Goal: Task Accomplishment & Management: Complete application form

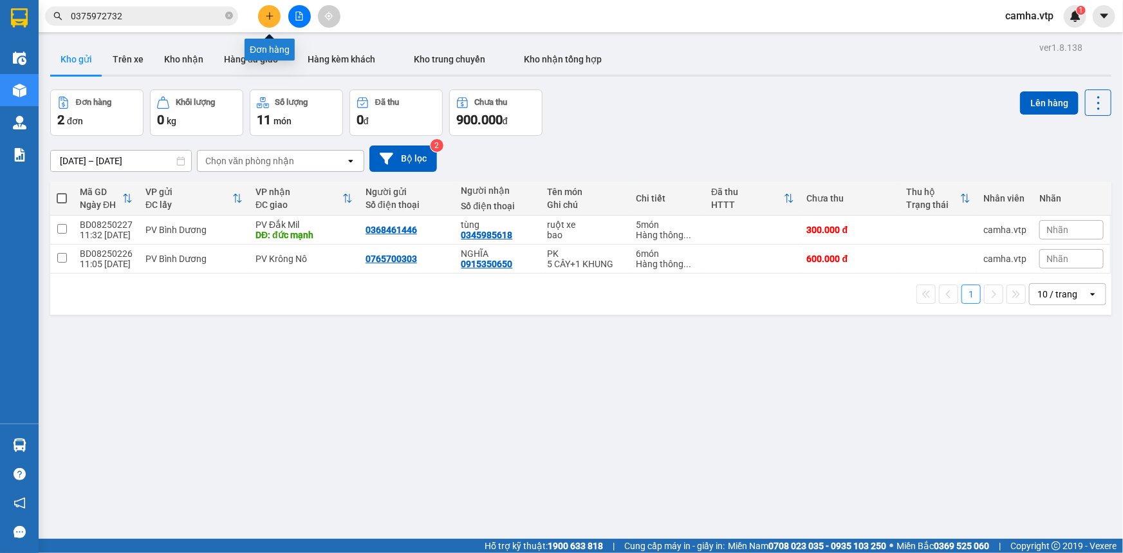
click at [267, 14] on icon "plus" at bounding box center [269, 16] width 9 height 9
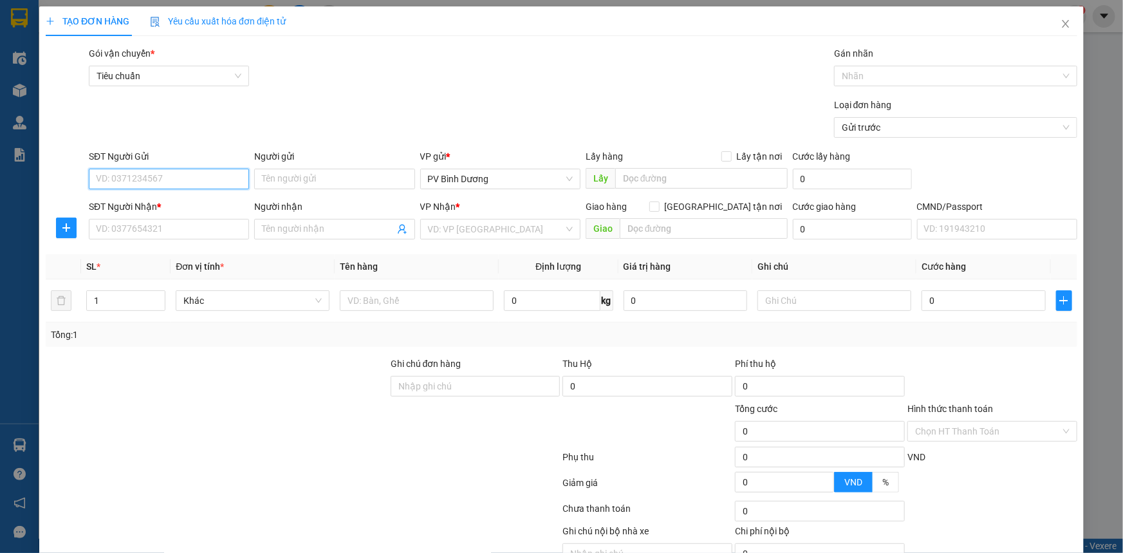
click at [165, 174] on input "SĐT Người Gửi" at bounding box center [169, 179] width 160 height 21
type input "0915315533"
click at [135, 199] on div "0915315533 - mạnh" at bounding box center [167, 204] width 143 height 14
type input "mạnh"
type input "0983924444"
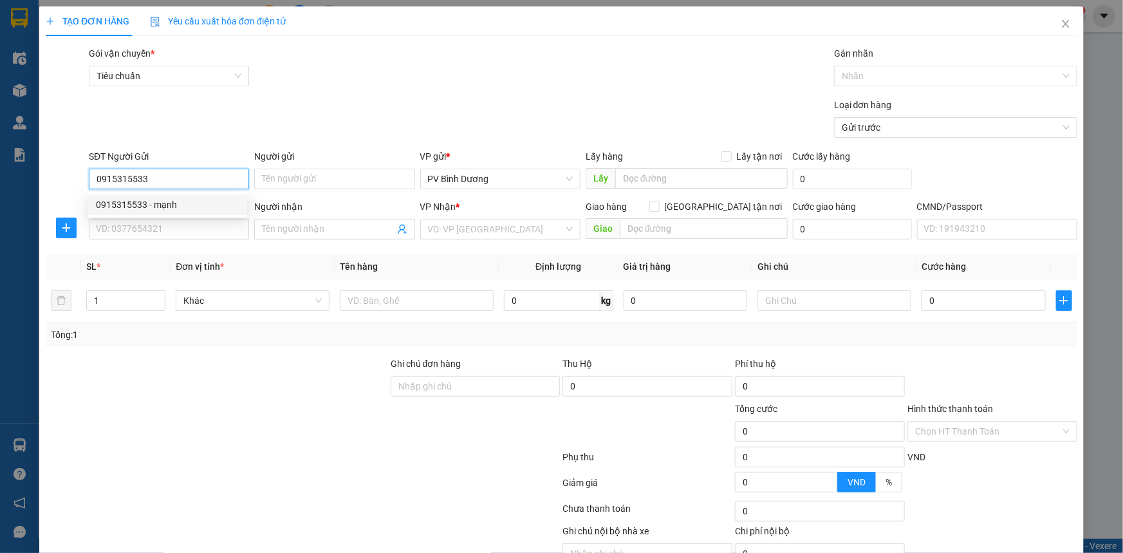
type input "chung"
click at [147, 181] on input "0915315533" at bounding box center [169, 179] width 160 height 21
type input "0915315533"
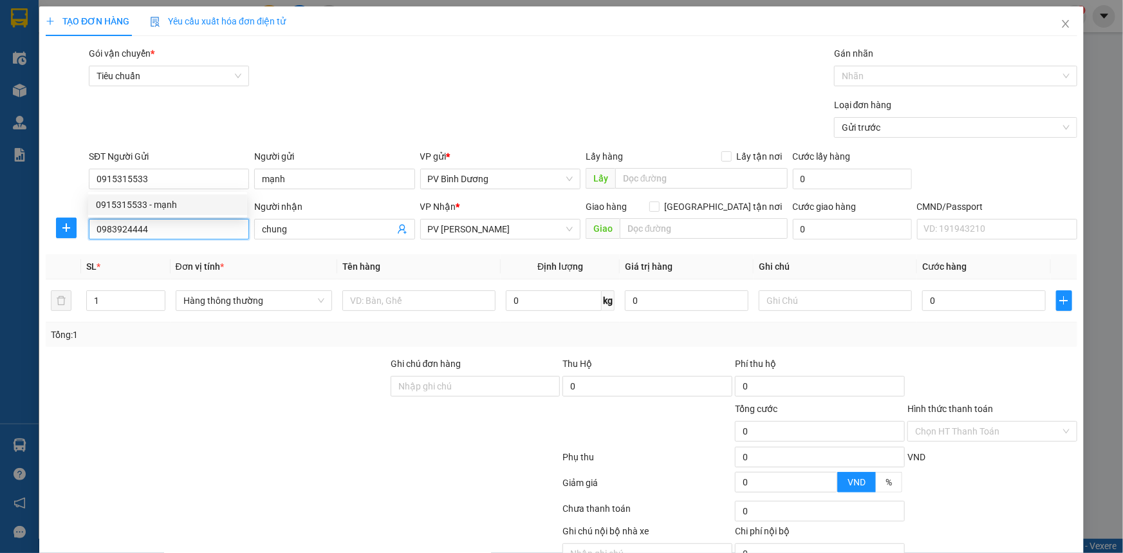
click at [156, 233] on input "0983924444" at bounding box center [169, 229] width 160 height 21
click at [153, 232] on input "0983924444" at bounding box center [169, 229] width 160 height 21
drag, startPoint x: 151, startPoint y: 231, endPoint x: 75, endPoint y: 258, distance: 81.2
click at [75, 258] on div "Transit Pickup Surcharge Ids Transit Deliver Surcharge Ids Transit Deliver Surc…" at bounding box center [561, 319] width 1031 height 547
type input "0983924444"
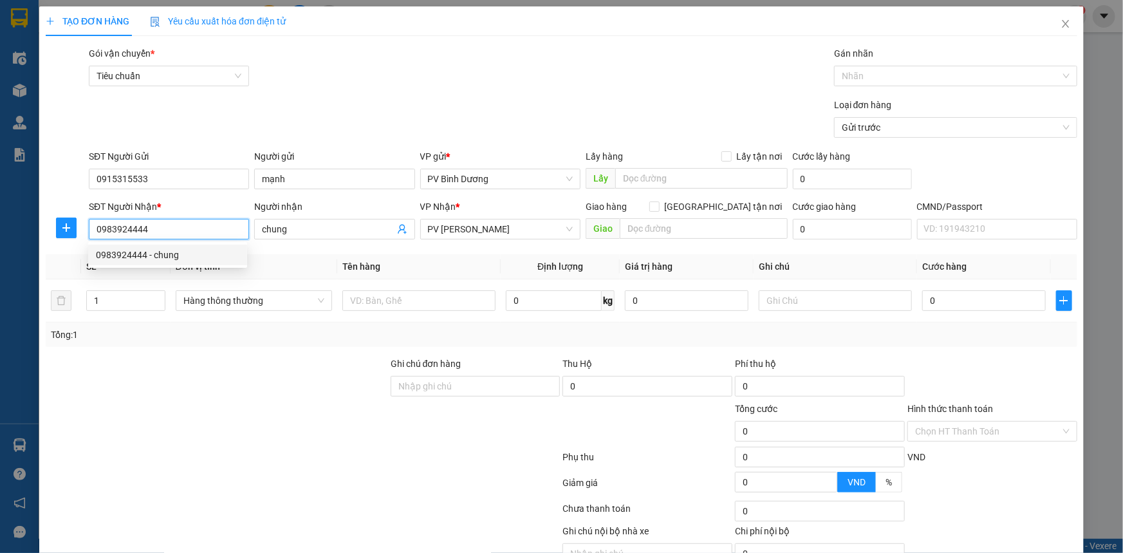
click at [158, 261] on div "0983924444 - chung" at bounding box center [167, 255] width 143 height 14
type input "2"
click at [157, 293] on span "up" at bounding box center [158, 297] width 8 height 8
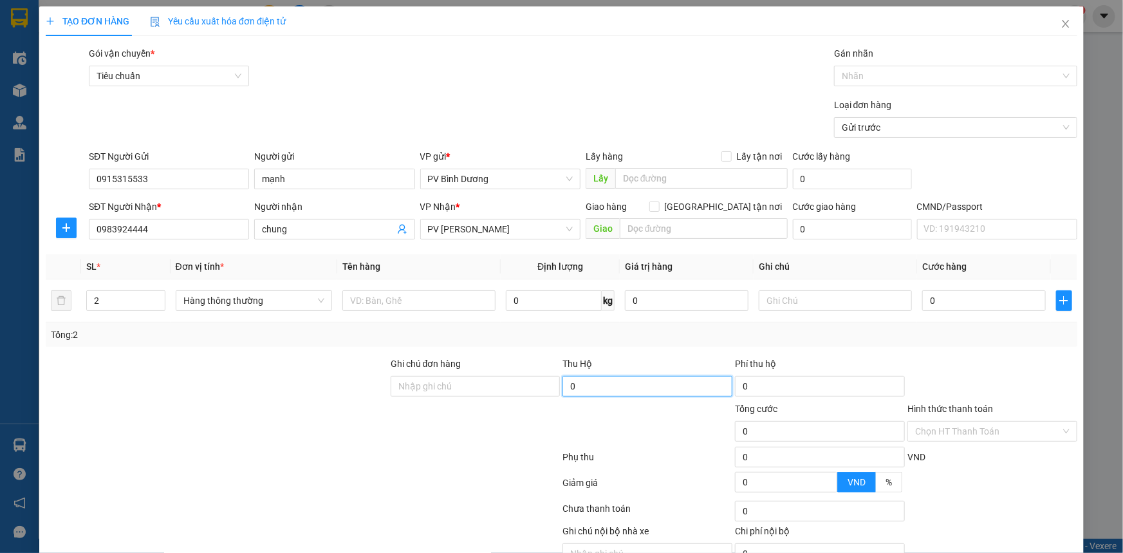
click at [610, 390] on input "0" at bounding box center [647, 386] width 170 height 21
type input "2.800.000"
type input "30.000"
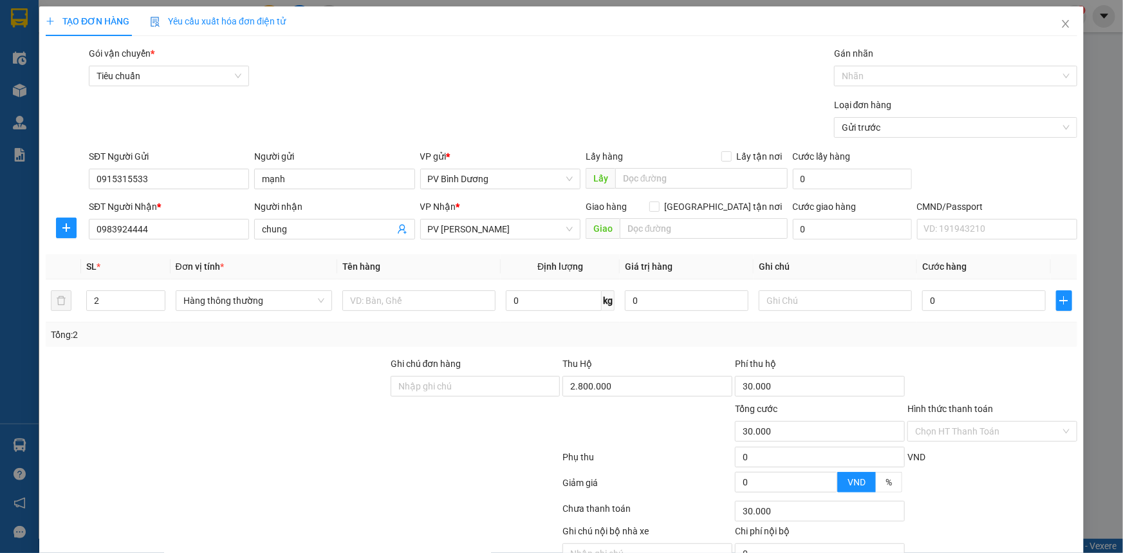
click at [789, 418] on div "Tổng cước" at bounding box center [820, 410] width 170 height 19
click at [298, 225] on input "chung" at bounding box center [328, 229] width 132 height 14
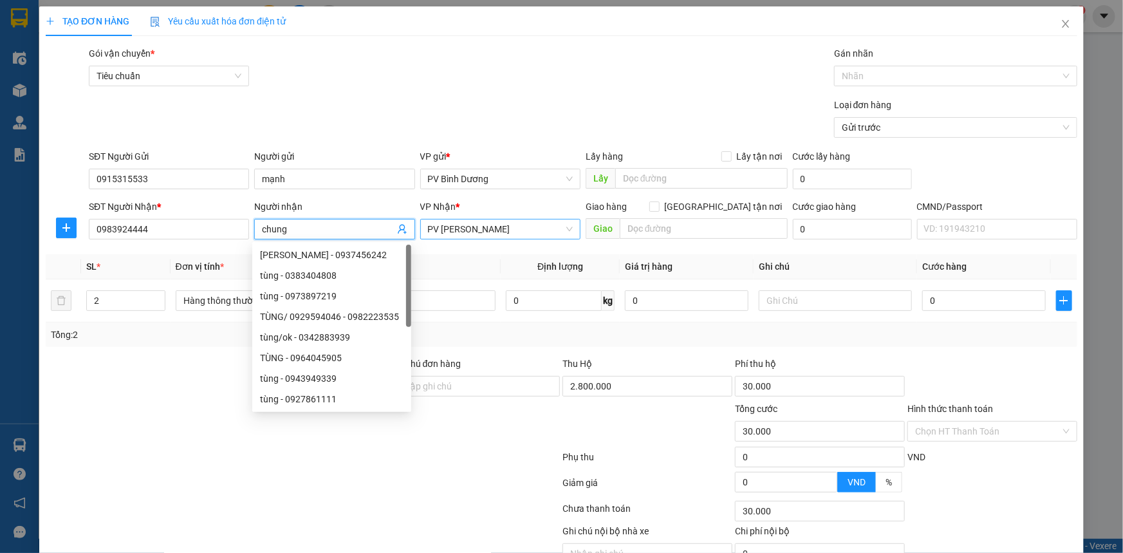
click at [499, 225] on span "PV [PERSON_NAME]" at bounding box center [500, 228] width 145 height 19
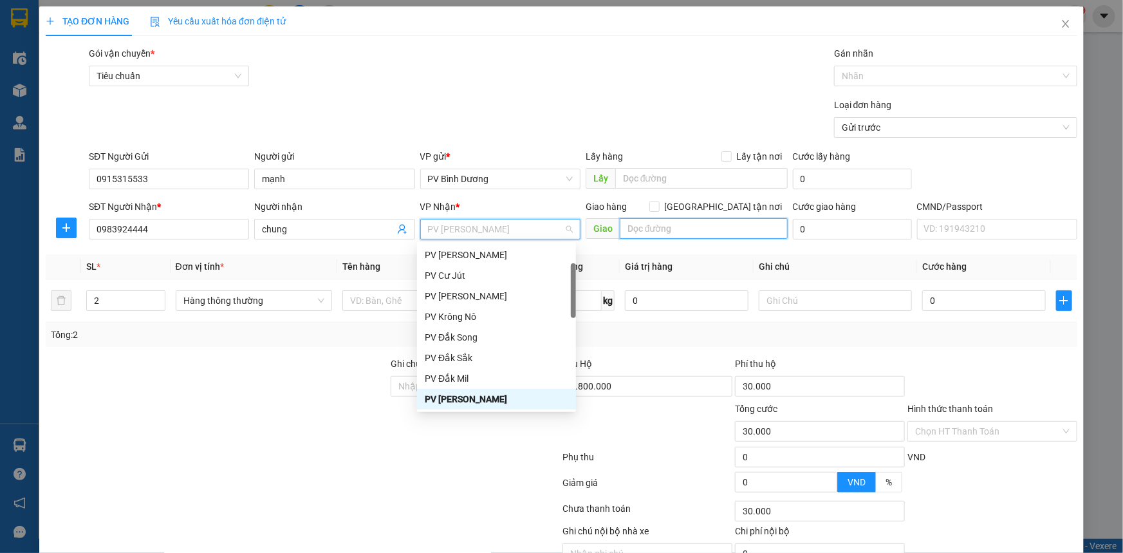
drag, startPoint x: 643, startPoint y: 225, endPoint x: 656, endPoint y: 225, distance: 12.2
click at [645, 225] on input "text" at bounding box center [704, 228] width 168 height 21
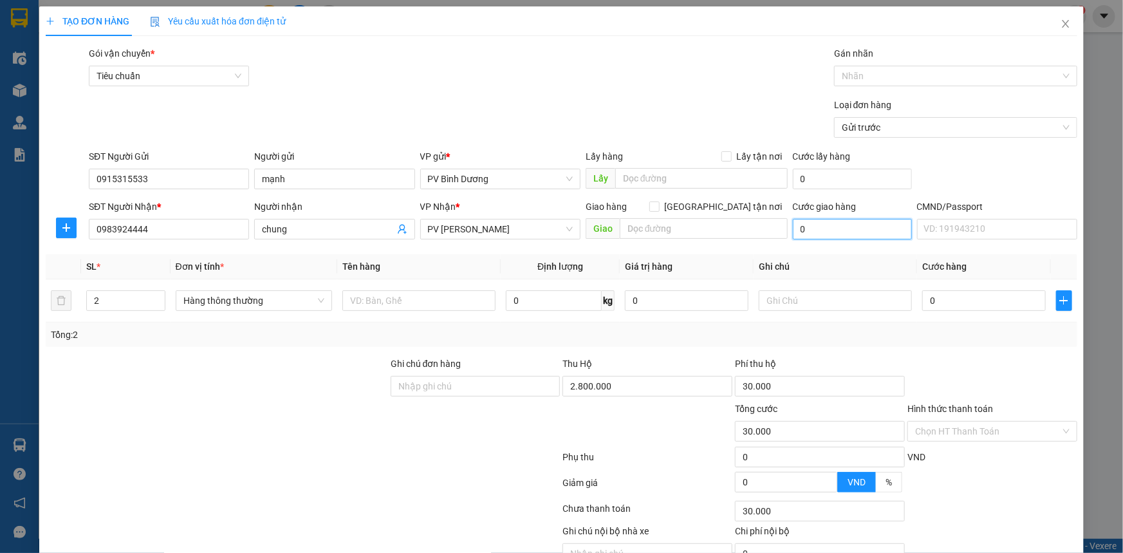
click at [809, 227] on input "0" at bounding box center [852, 229] width 119 height 21
click at [358, 234] on input "chung" at bounding box center [328, 229] width 132 height 14
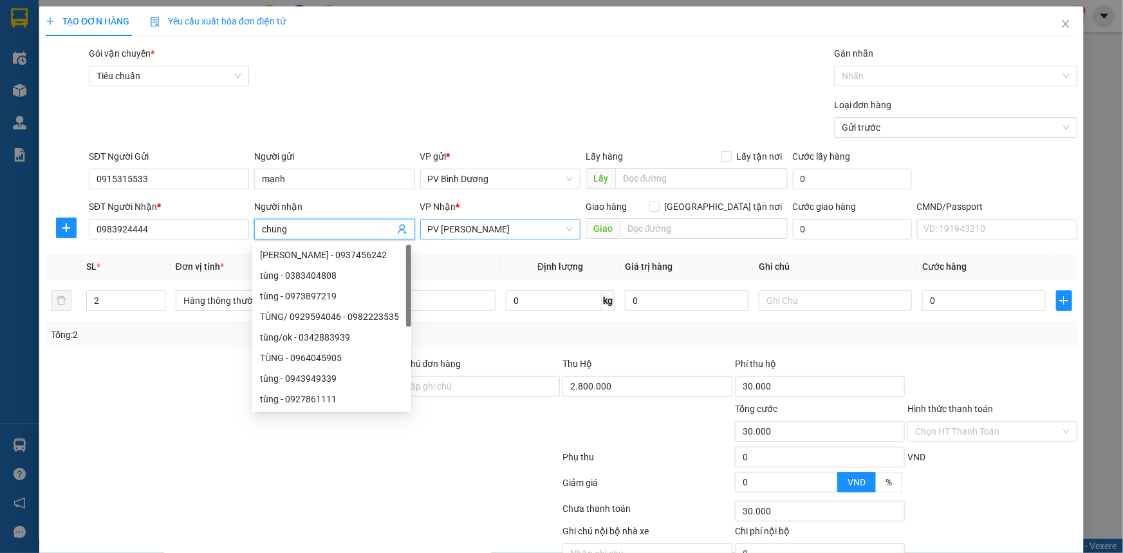
click at [495, 230] on span "PV [PERSON_NAME]" at bounding box center [500, 228] width 145 height 19
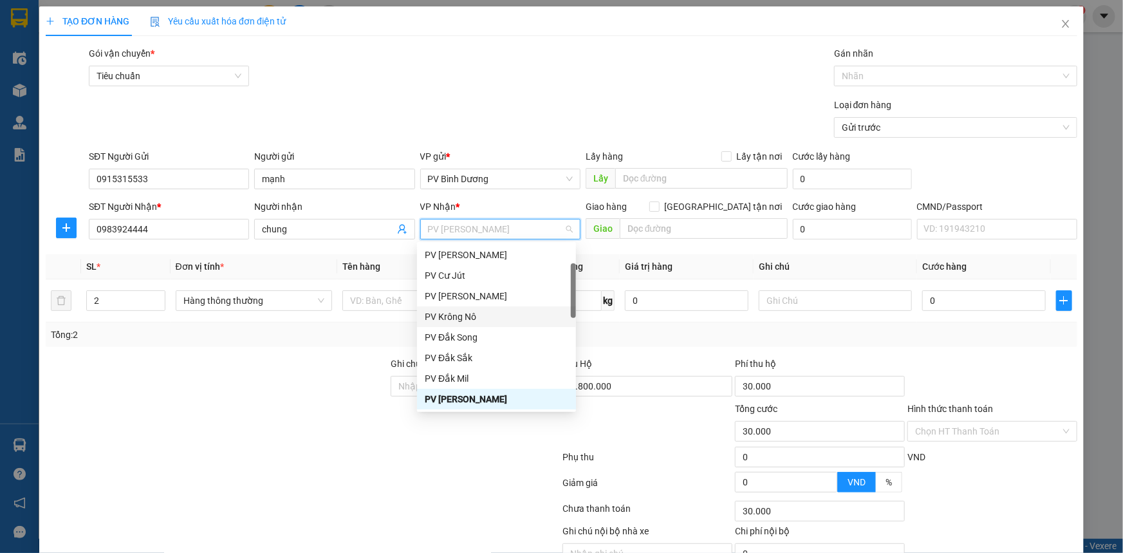
drag, startPoint x: 250, startPoint y: 399, endPoint x: 254, endPoint y: 376, distance: 24.1
click at [252, 399] on div at bounding box center [216, 378] width 345 height 45
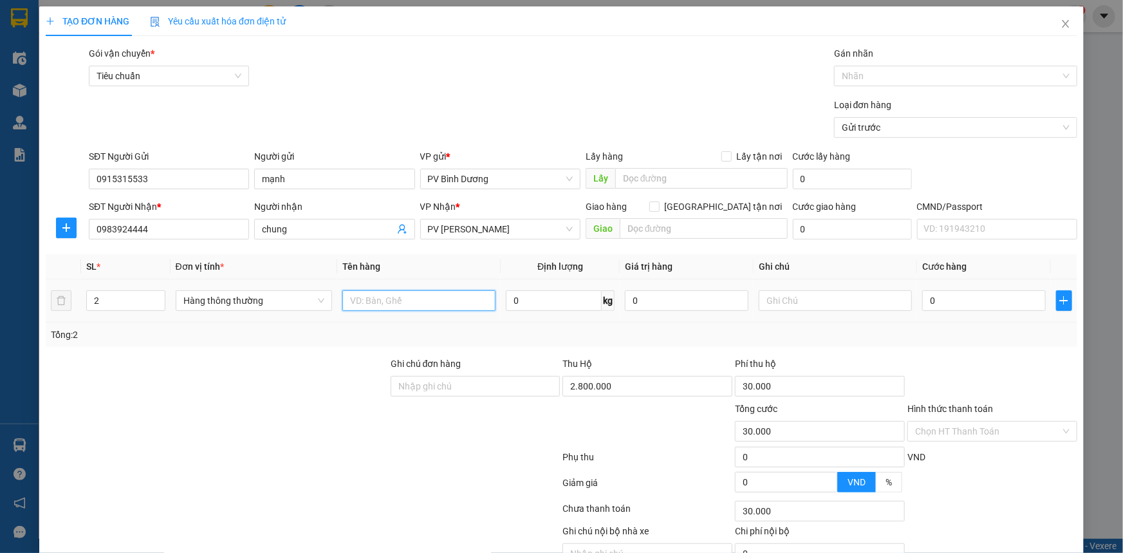
click at [373, 299] on input "text" at bounding box center [418, 300] width 153 height 21
click at [379, 302] on input "text" at bounding box center [418, 300] width 153 height 21
type input "pt"
click at [760, 304] on input "text" at bounding box center [834, 300] width 153 height 21
type input "t+cay"
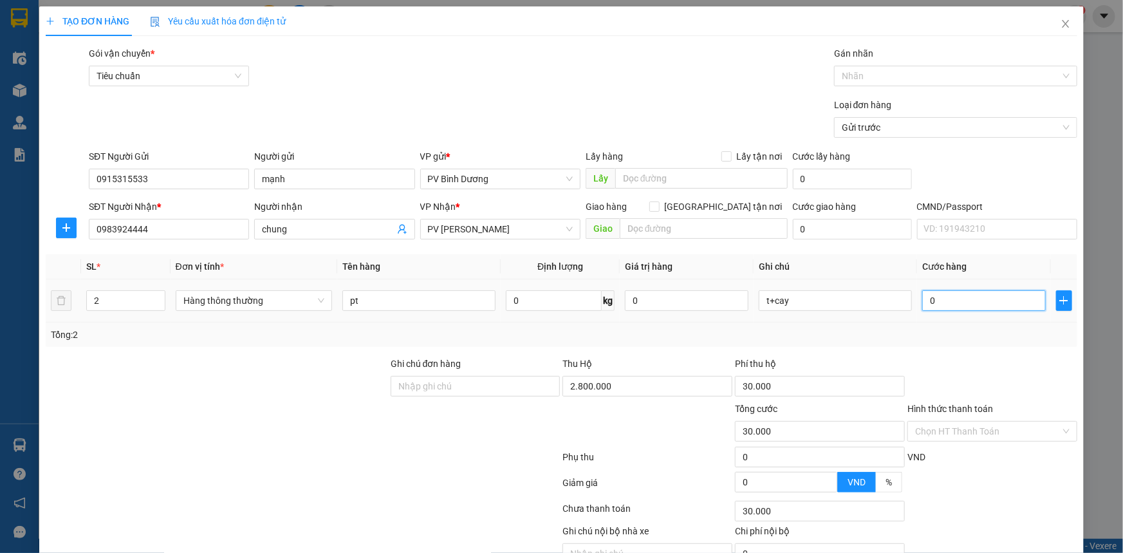
click at [933, 302] on input "0" at bounding box center [984, 300] width 124 height 21
type input "2"
type input "30.002"
type input "20"
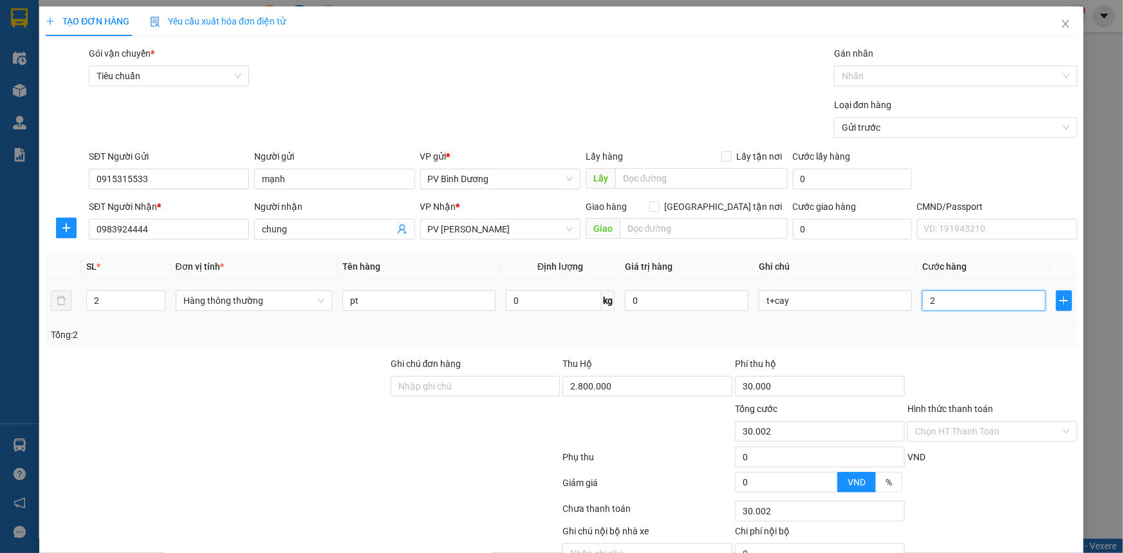
type input "30.020"
type input "200"
type input "30.200"
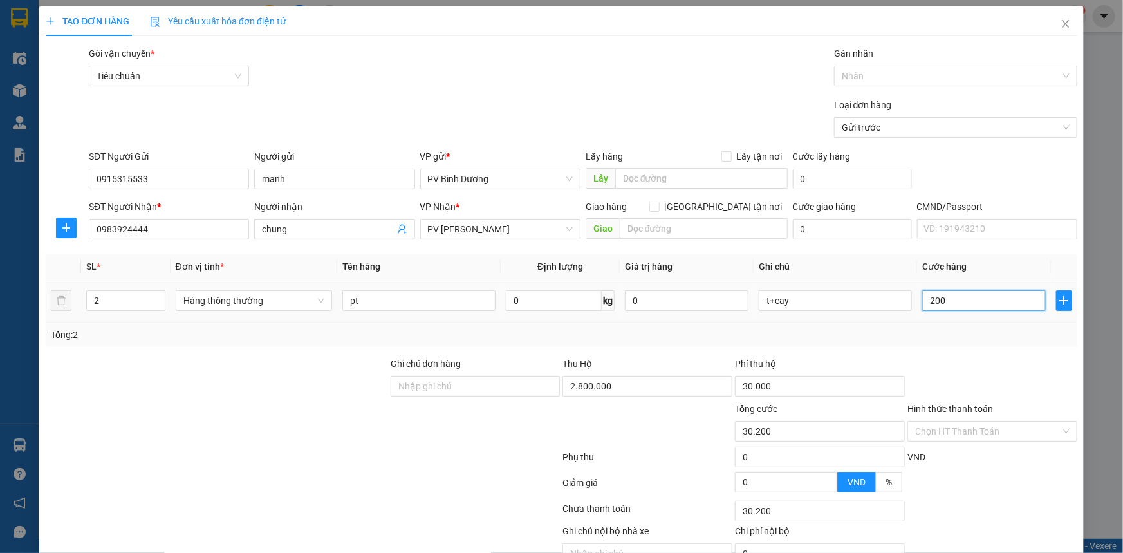
type input "2.000"
type input "32.000"
type input "20.000"
type input "50.000"
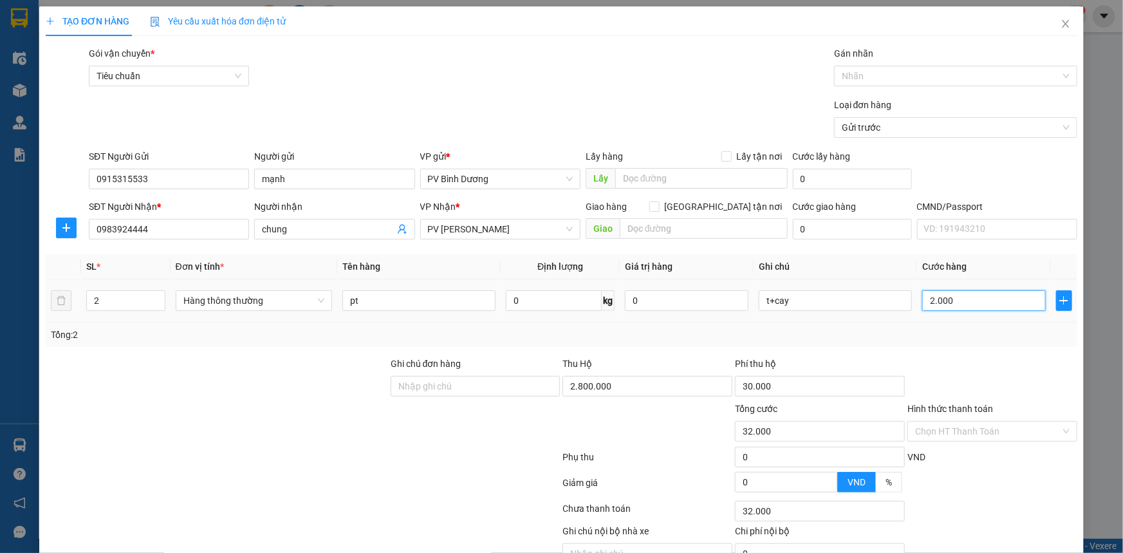
type input "50.000"
type input "200.000"
type input "230.000"
click at [955, 304] on input "200.000" at bounding box center [984, 300] width 124 height 21
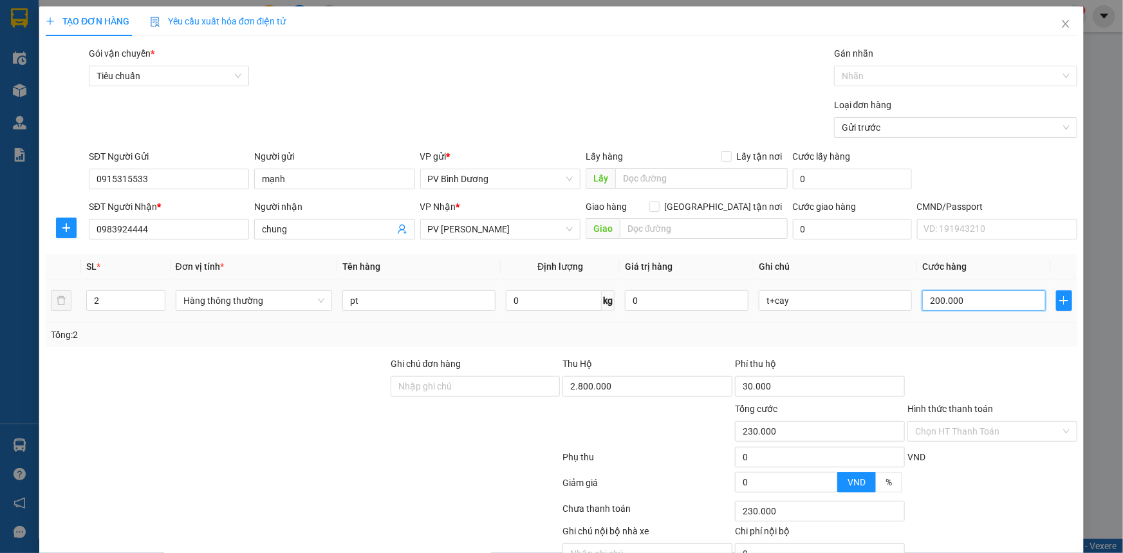
click at [929, 299] on input "200.000" at bounding box center [984, 300] width 124 height 21
click at [933, 300] on input "200.000" at bounding box center [984, 300] width 124 height 21
click at [966, 300] on input "200.000" at bounding box center [984, 300] width 124 height 21
click at [932, 298] on input "200.000" at bounding box center [984, 300] width 124 height 21
click at [932, 300] on input "200.000" at bounding box center [984, 300] width 124 height 21
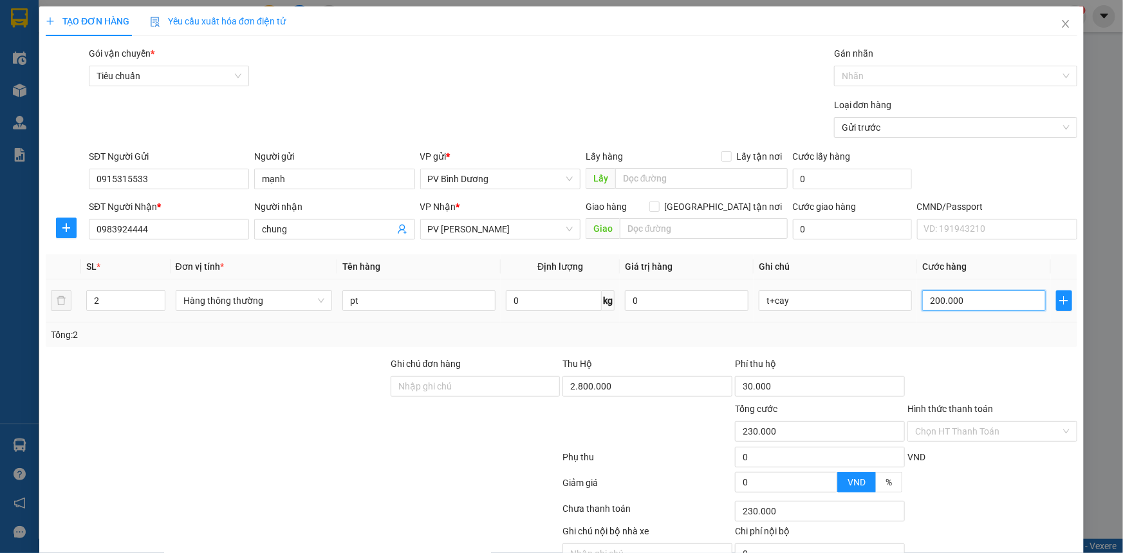
click at [968, 300] on input "200.000" at bounding box center [984, 300] width 124 height 21
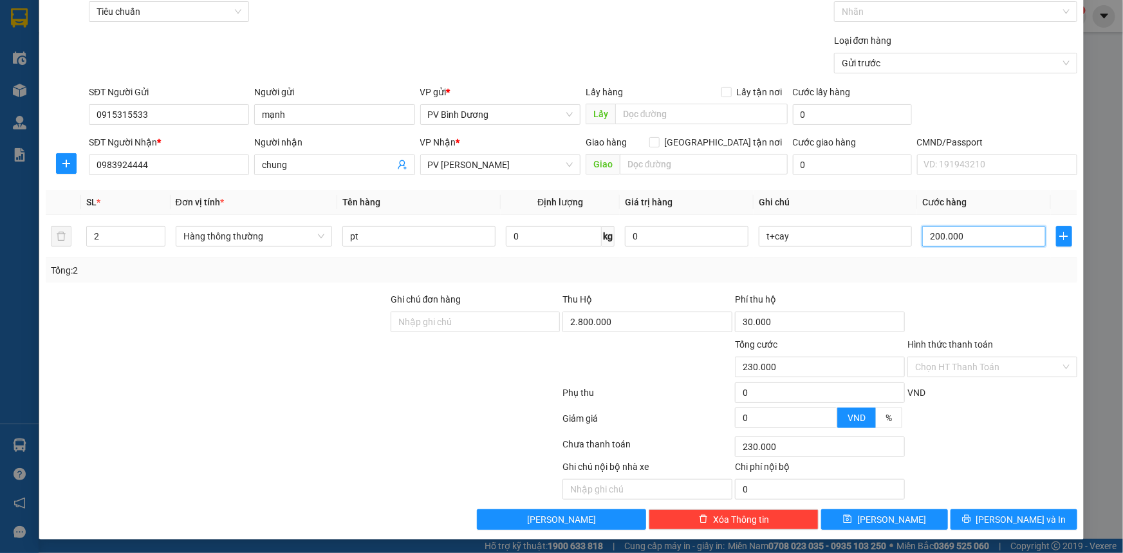
scroll to position [65, 0]
click at [931, 233] on input "200.000" at bounding box center [984, 235] width 124 height 21
drag, startPoint x: 921, startPoint y: 235, endPoint x: 960, endPoint y: 232, distance: 40.0
click at [960, 232] on input "200.000" at bounding box center [984, 235] width 124 height 21
type input "1"
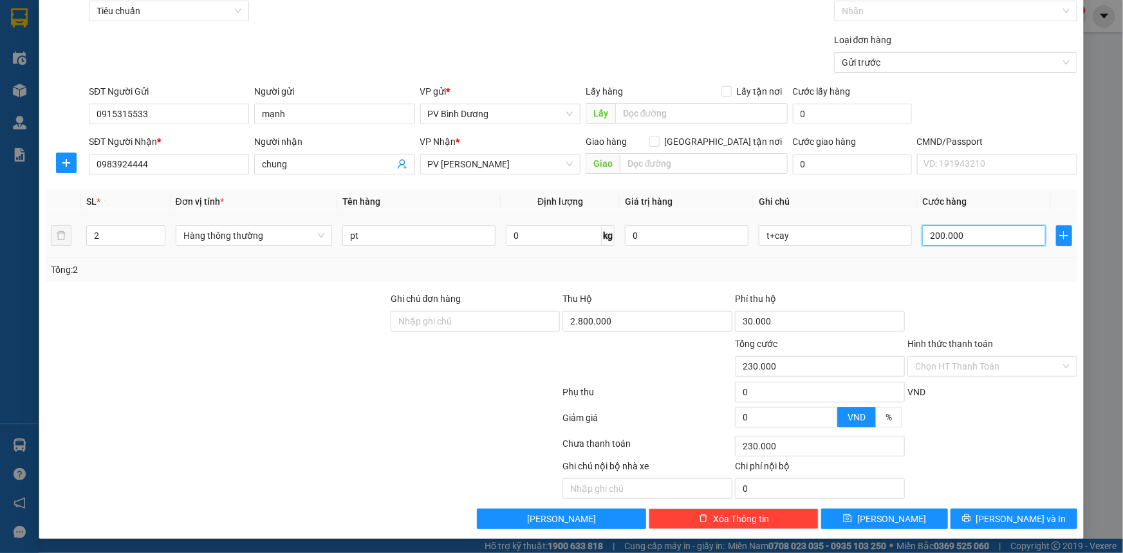
type input "30.001"
type input "17"
type input "30.017"
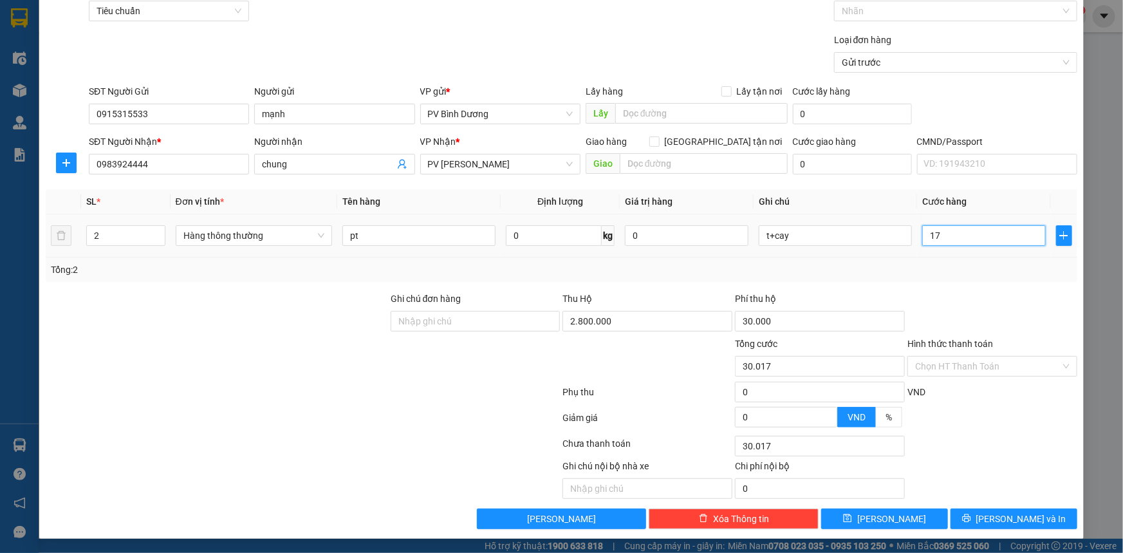
type input "170"
type input "30.170"
type input "1.700"
type input "31.700"
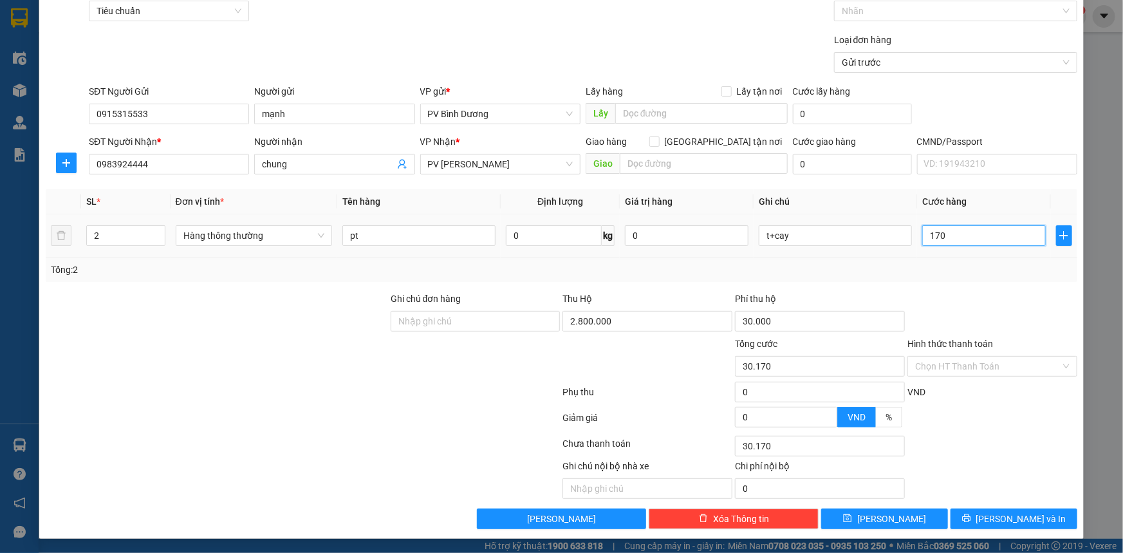
type input "31.700"
type input "17.000"
type input "47.000"
type input "170.000"
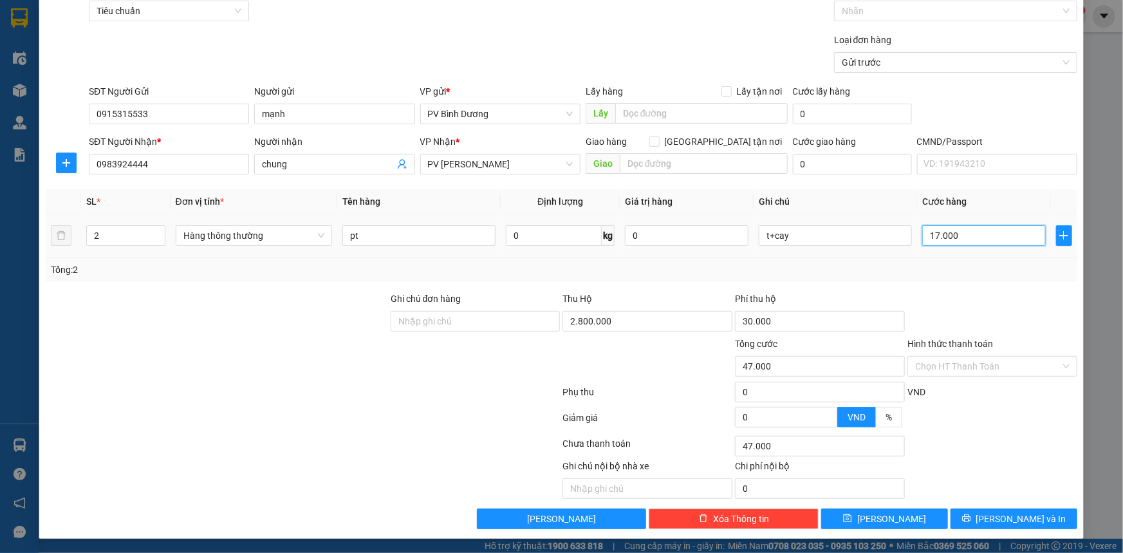
type input "200.000"
click at [928, 238] on input "170.000" at bounding box center [984, 235] width 124 height 21
click at [975, 235] on input "170.000" at bounding box center [984, 235] width 124 height 21
click at [932, 234] on input "170.000" at bounding box center [984, 235] width 124 height 21
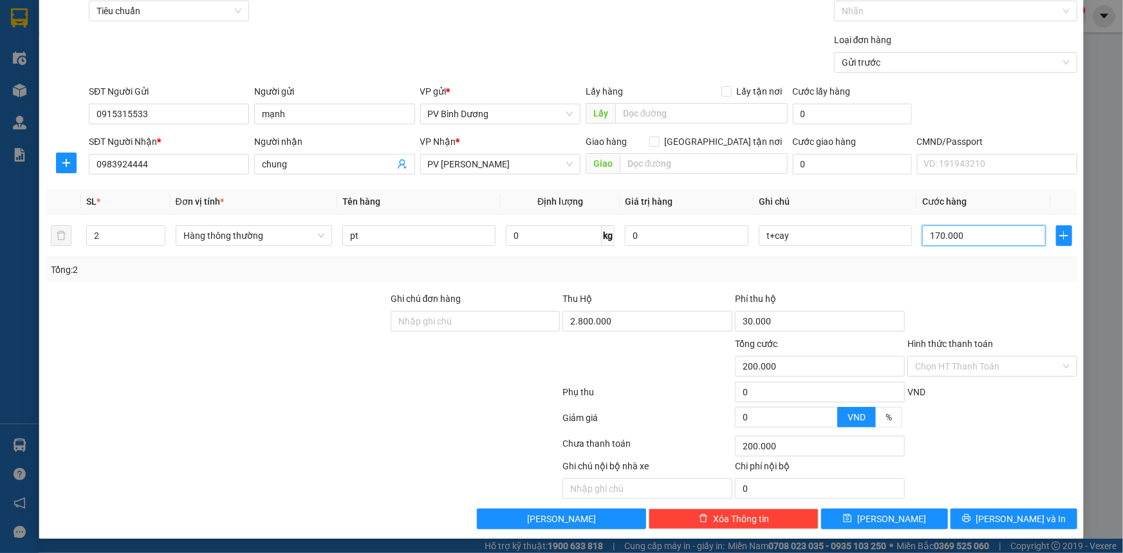
type input "170.000"
click at [935, 296] on div at bounding box center [992, 313] width 172 height 45
click at [1005, 517] on span "[PERSON_NAME] và In" at bounding box center [1021, 518] width 90 height 14
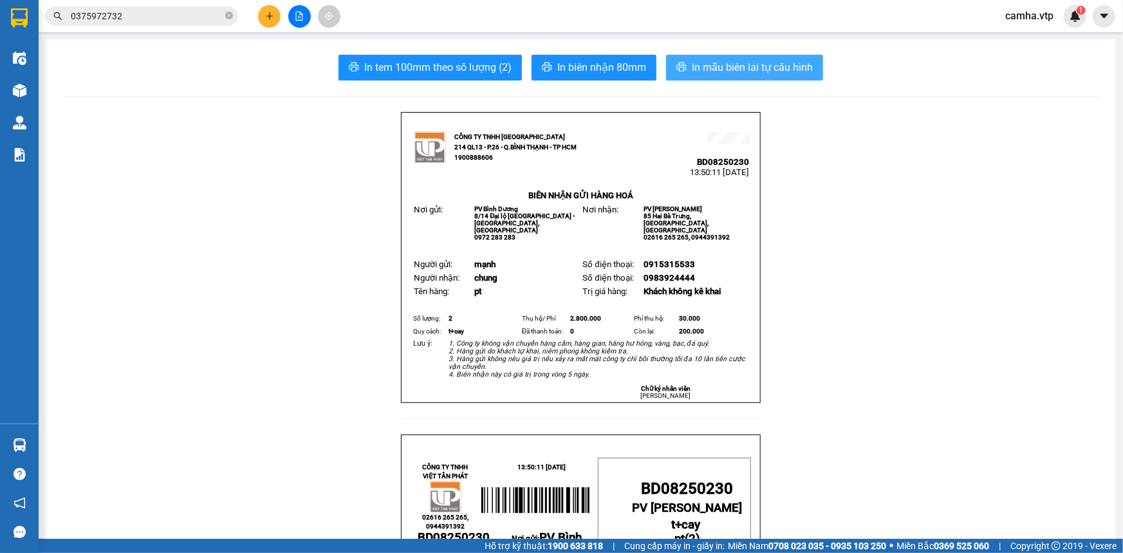
click at [731, 65] on span "In mẫu biên lai tự cấu hình" at bounding box center [752, 67] width 121 height 16
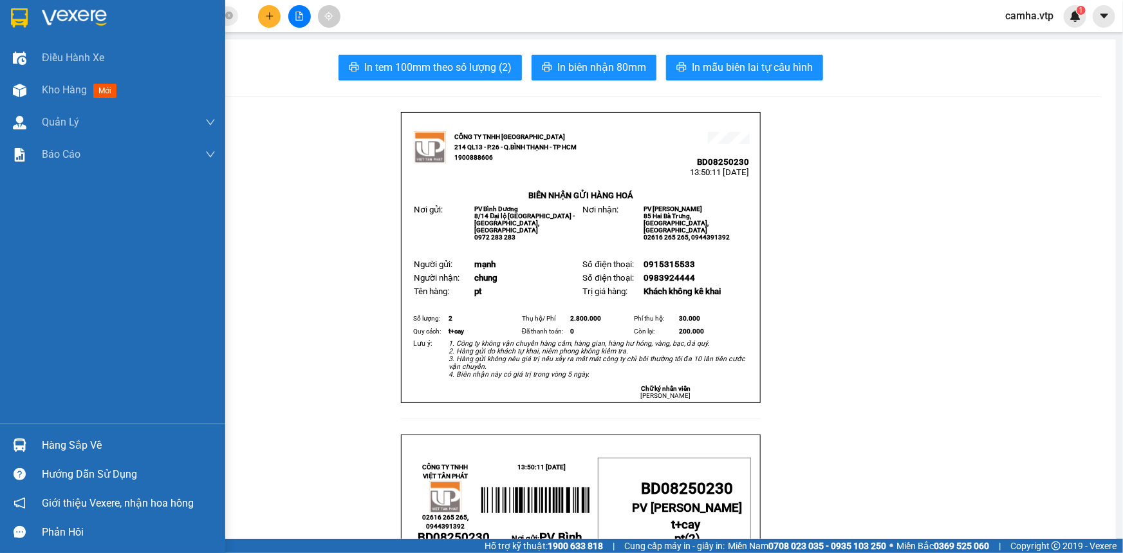
click at [18, 14] on img at bounding box center [19, 17] width 17 height 19
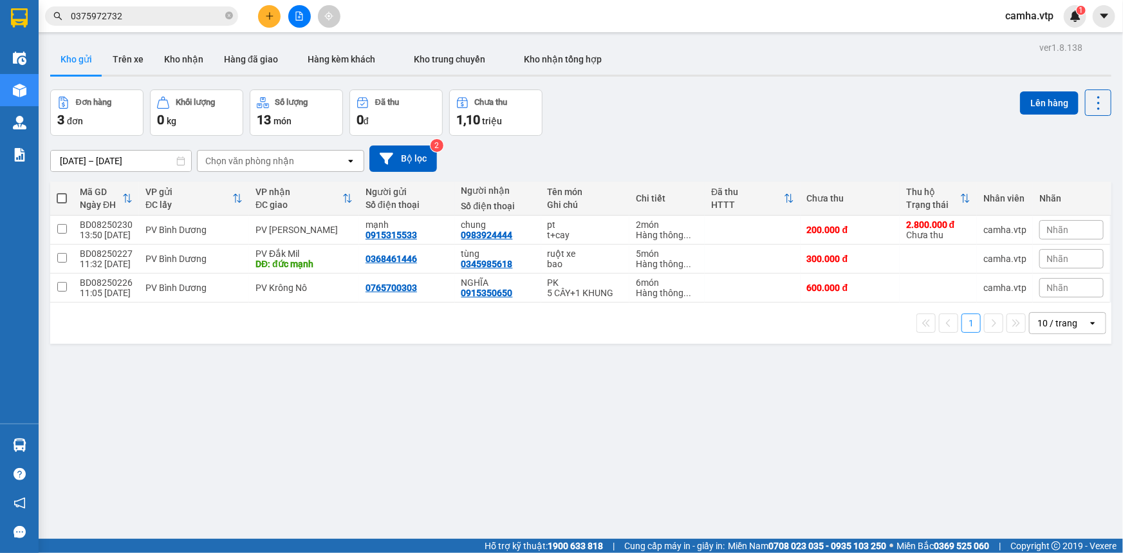
click at [856, 468] on div "ver 1.8.138 Kho gửi Trên xe Kho nhận Hàng đã giao Hàng kèm khách Kho trung chuy…" at bounding box center [580, 315] width 1071 height 553
